Goal: Check status: Check status

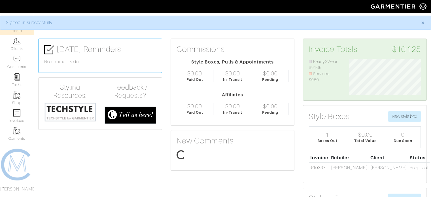
scroll to position [36, 80]
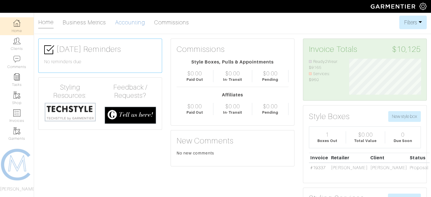
click at [143, 23] on link "Accounting" at bounding box center [130, 22] width 30 height 11
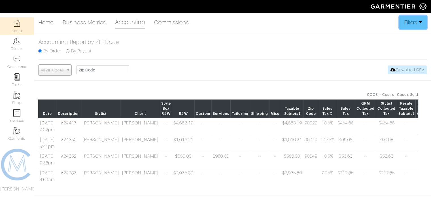
click at [414, 26] on button "Filters" at bounding box center [412, 23] width 27 height 14
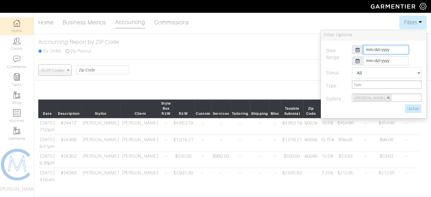
click at [401, 50] on input "[DATE]" at bounding box center [385, 49] width 45 height 9
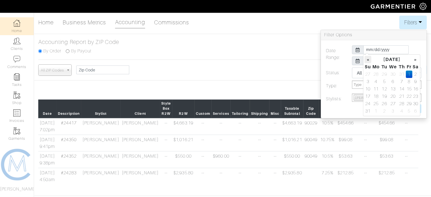
click at [365, 58] on th "«" at bounding box center [367, 59] width 7 height 7
click at [383, 73] on td "1" at bounding box center [385, 74] width 8 height 7
type input "[DATE]"
click at [398, 51] on input "[DATE]" at bounding box center [385, 49] width 45 height 9
click at [357, 61] on icon at bounding box center [358, 61] width 4 height 5
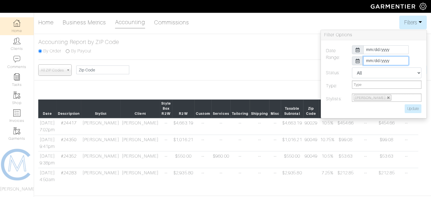
click at [385, 61] on input "[DATE]" at bounding box center [385, 60] width 45 height 9
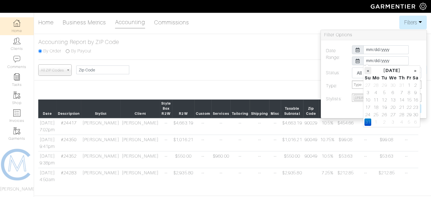
click at [369, 71] on th "«" at bounding box center [367, 70] width 7 height 7
click at [401, 116] on td "31" at bounding box center [402, 114] width 8 height 7
type input "[DATE]"
click at [355, 71] on select "All Pending Paid Complete Failed N/A" at bounding box center [386, 72] width 69 height 11
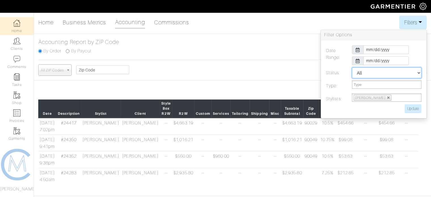
click at [352, 67] on select "All Pending Paid Complete Failed N/A" at bounding box center [386, 72] width 69 height 11
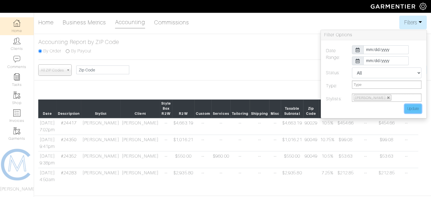
click at [413, 110] on input "Update" at bounding box center [413, 108] width 17 height 9
type input "Update"
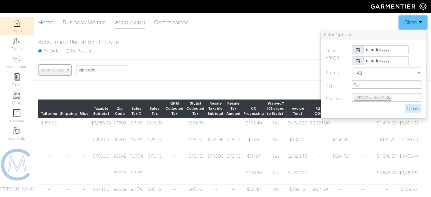
click at [417, 22] on button "Filters" at bounding box center [412, 23] width 27 height 14
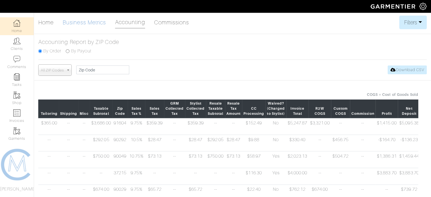
click at [92, 26] on link "Business Metrics" at bounding box center [84, 22] width 43 height 11
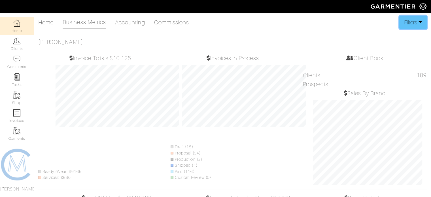
click at [417, 22] on button "Filters" at bounding box center [412, 23] width 27 height 14
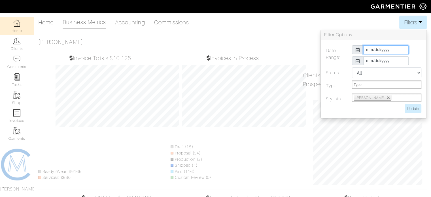
click at [398, 50] on input "[DATE]" at bounding box center [385, 49] width 45 height 9
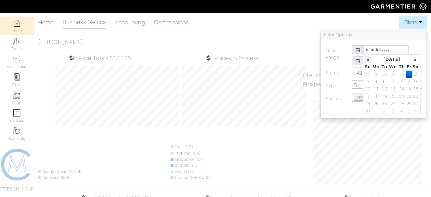
click at [368, 60] on th "«" at bounding box center [367, 59] width 7 height 7
click at [386, 75] on td "1" at bounding box center [385, 74] width 8 height 7
type input "[DATE]"
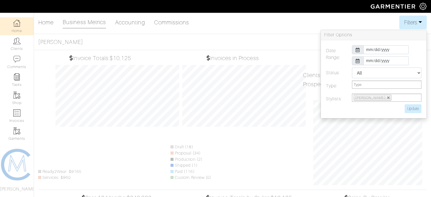
click at [355, 62] on div at bounding box center [358, 60] width 12 height 9
click at [379, 61] on input "[DATE]" at bounding box center [385, 60] width 45 height 9
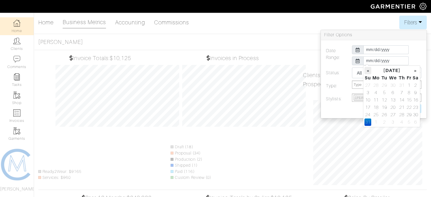
click at [367, 71] on th "«" at bounding box center [367, 70] width 7 height 7
click at [398, 115] on td "31" at bounding box center [402, 114] width 8 height 7
type input "[DATE]"
click at [356, 76] on select "All Pending Paid Complete Failed N/A" at bounding box center [386, 72] width 69 height 11
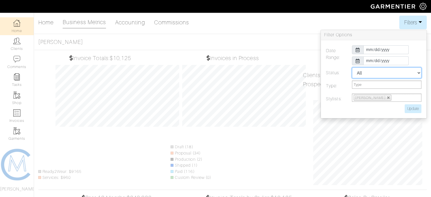
click at [352, 67] on select "All Pending Paid Complete Failed N/A" at bounding box center [386, 72] width 69 height 11
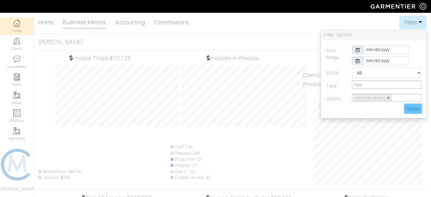
click at [418, 109] on input "Update" at bounding box center [413, 108] width 17 height 9
type input "Update"
click at [413, 20] on button "Filters" at bounding box center [412, 23] width 27 height 14
